Goal: Information Seeking & Learning: Learn about a topic

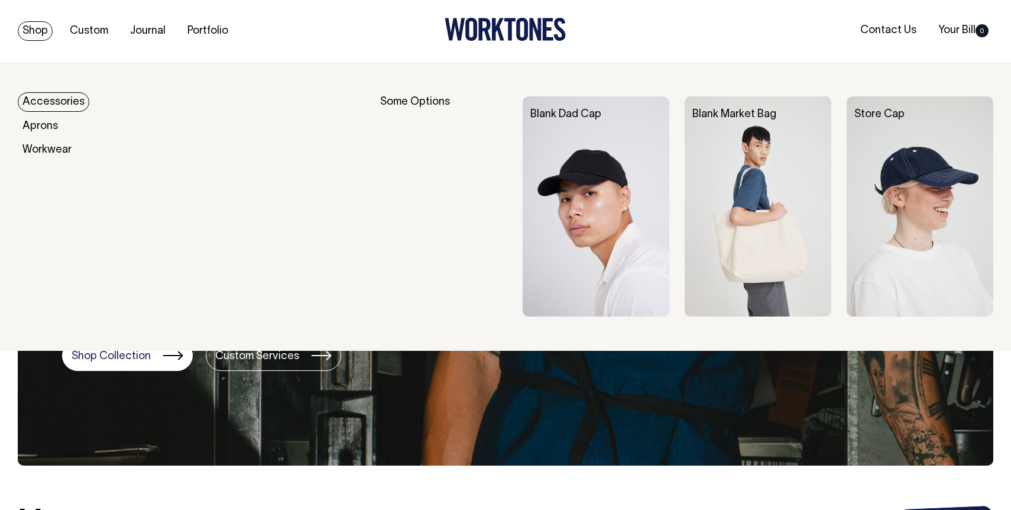
click at [762, 188] on img at bounding box center [758, 206] width 147 height 220
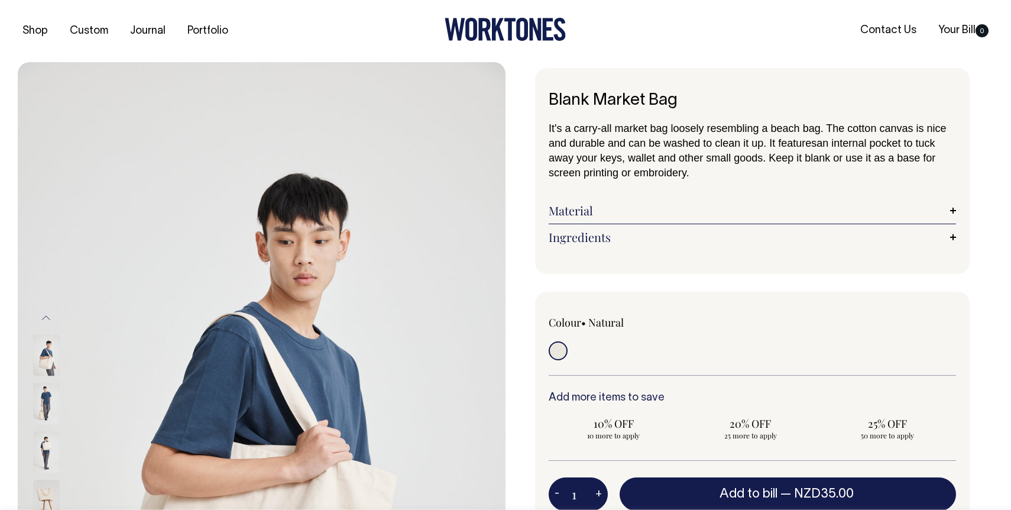
click at [601, 241] on link "Ingredients" at bounding box center [752, 237] width 407 height 14
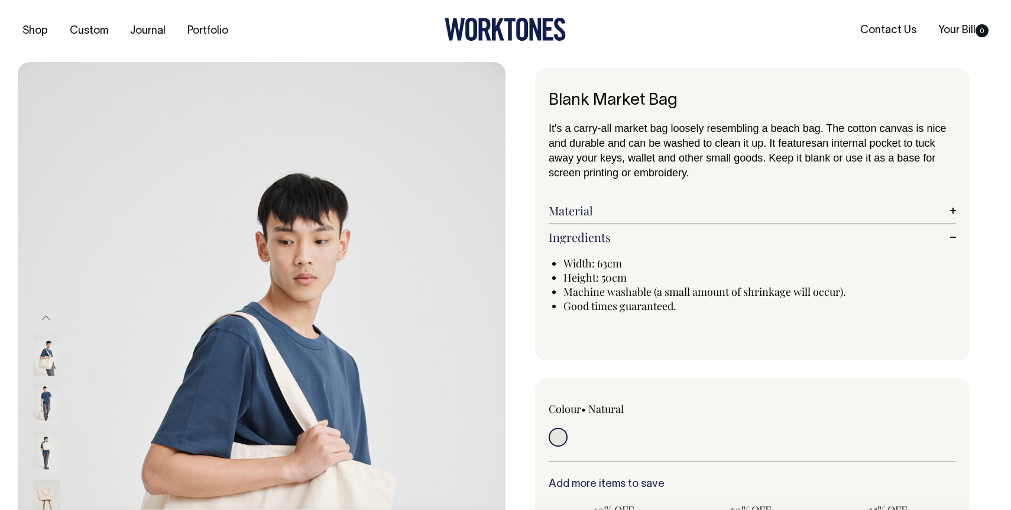
click at [591, 209] on link "Material" at bounding box center [752, 210] width 407 height 14
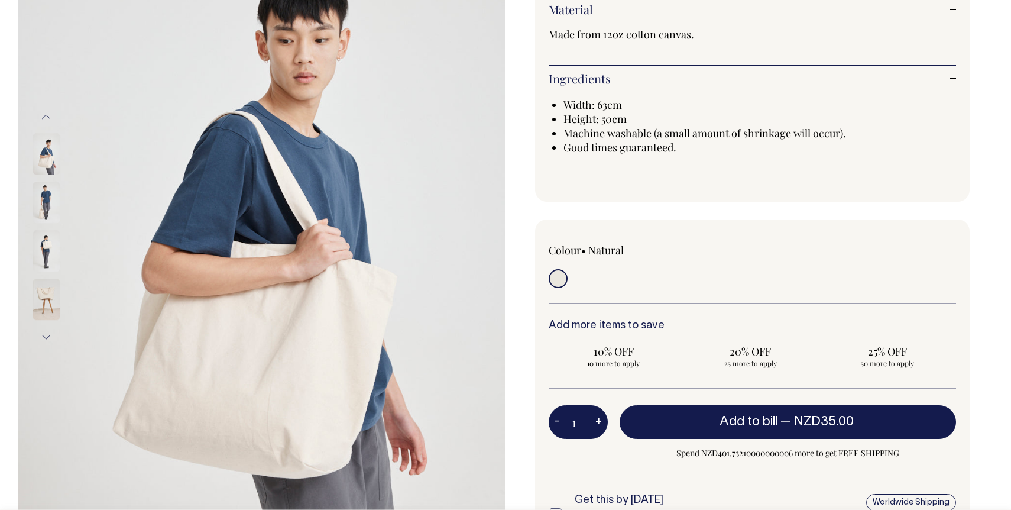
click at [35, 286] on img at bounding box center [46, 299] width 27 height 41
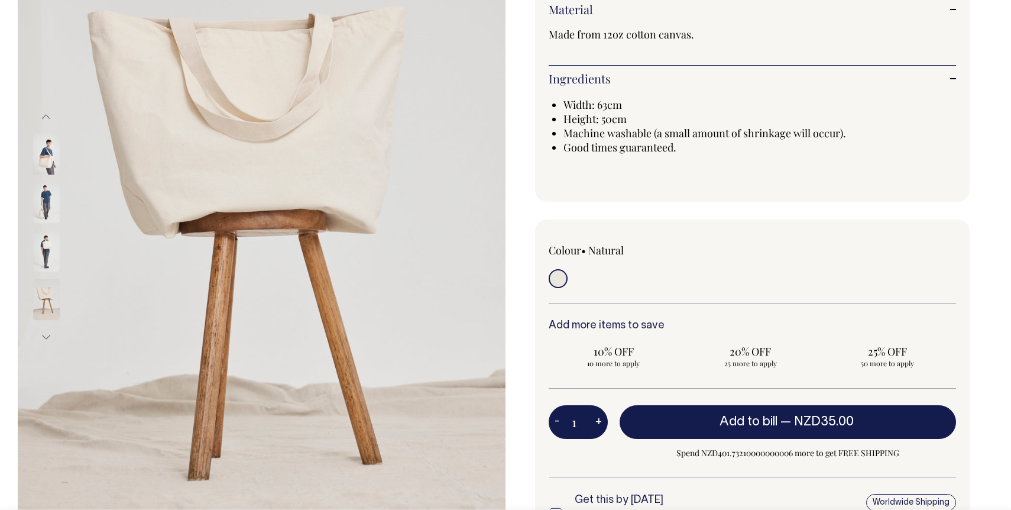
scroll to position [201, 0]
click at [44, 257] on img at bounding box center [46, 251] width 27 height 41
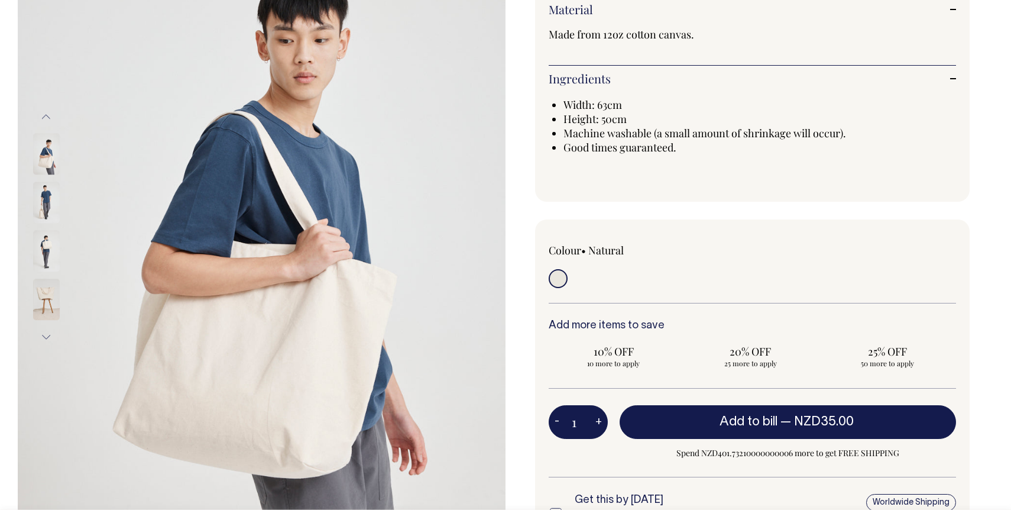
click at [50, 250] on img at bounding box center [46, 251] width 27 height 41
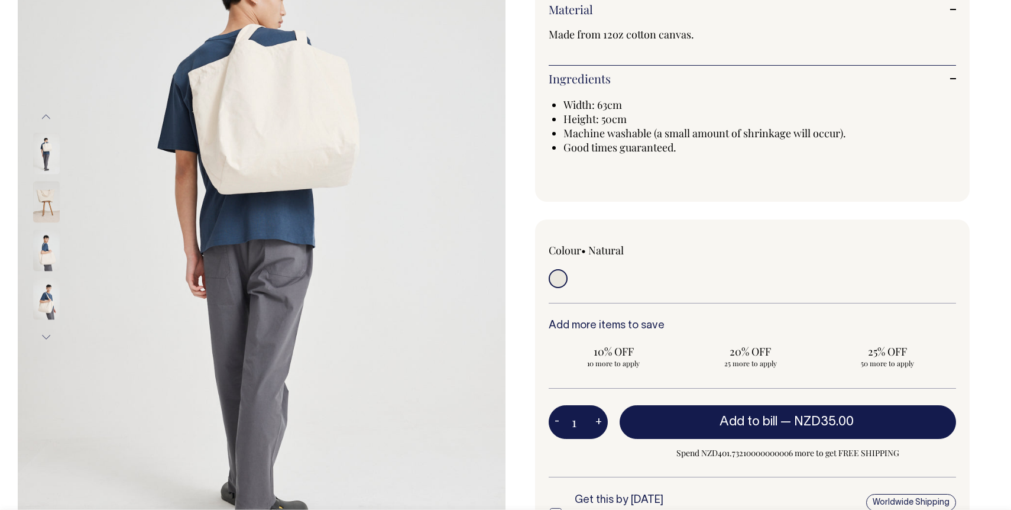
click at [47, 162] on img at bounding box center [46, 153] width 27 height 41
click at [51, 147] on img at bounding box center [46, 153] width 27 height 41
click at [38, 304] on img at bounding box center [46, 299] width 27 height 41
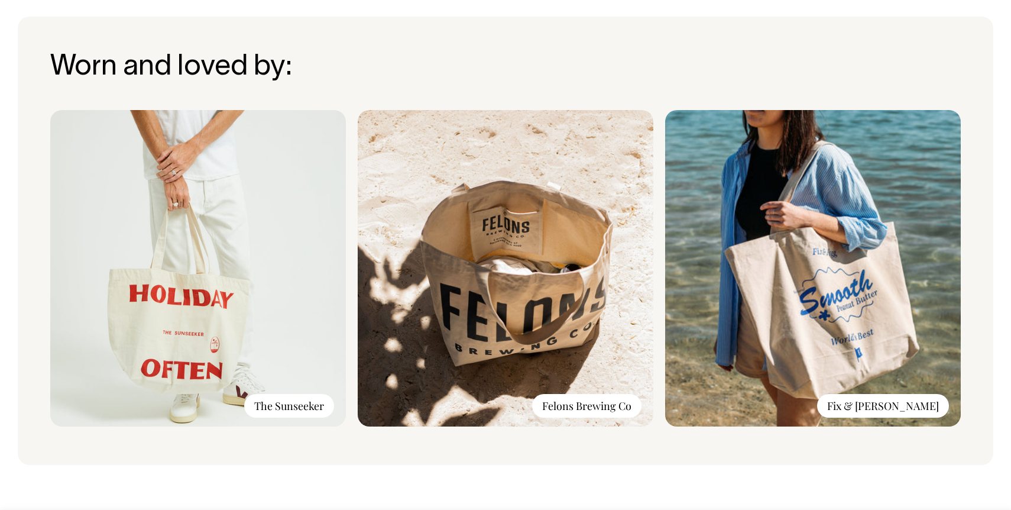
scroll to position [881, 0]
